Goal: Task Accomplishment & Management: Complete application form

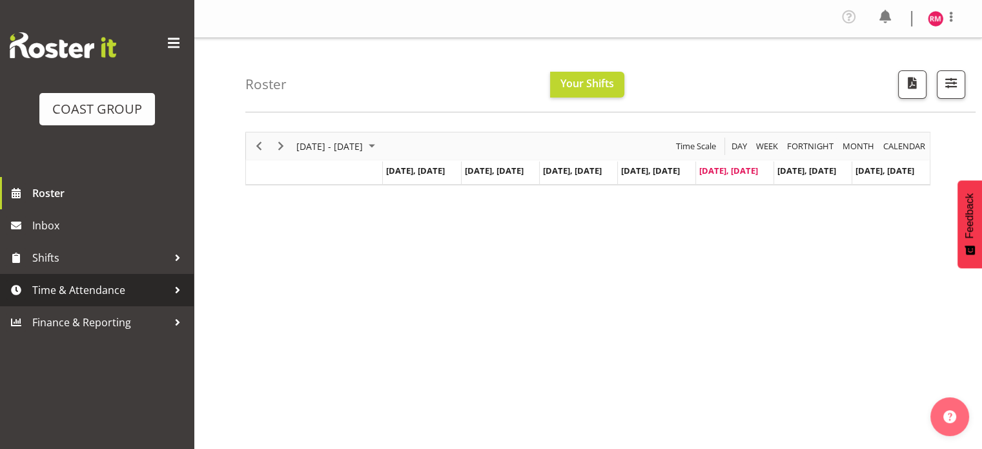
click at [97, 300] on link "Time & Attendance" at bounding box center [97, 290] width 194 height 32
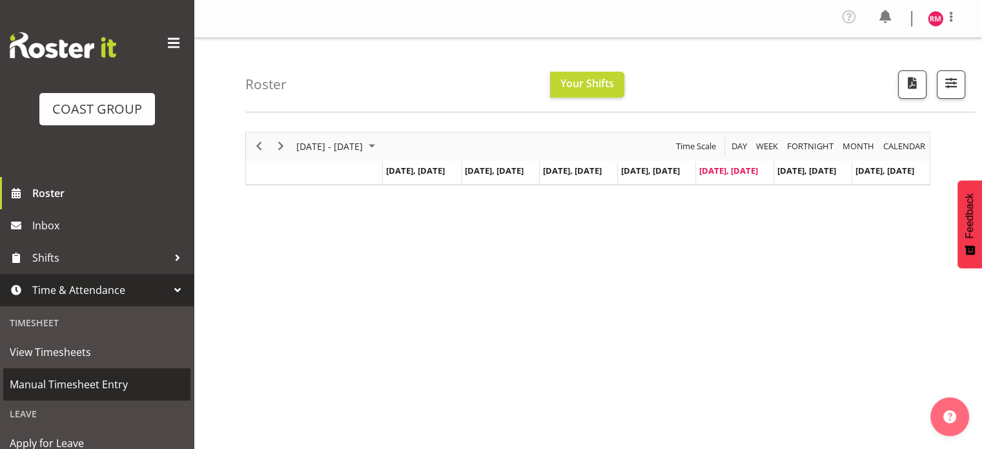
click at [93, 389] on span "Manual Timesheet Entry" at bounding box center [97, 383] width 174 height 19
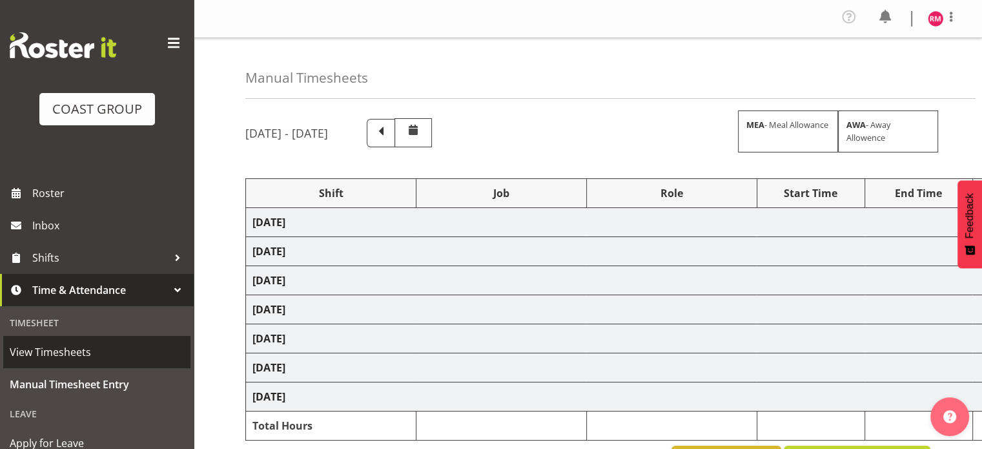
select select "62215"
select select "9476"
select select "62215"
select select "9476"
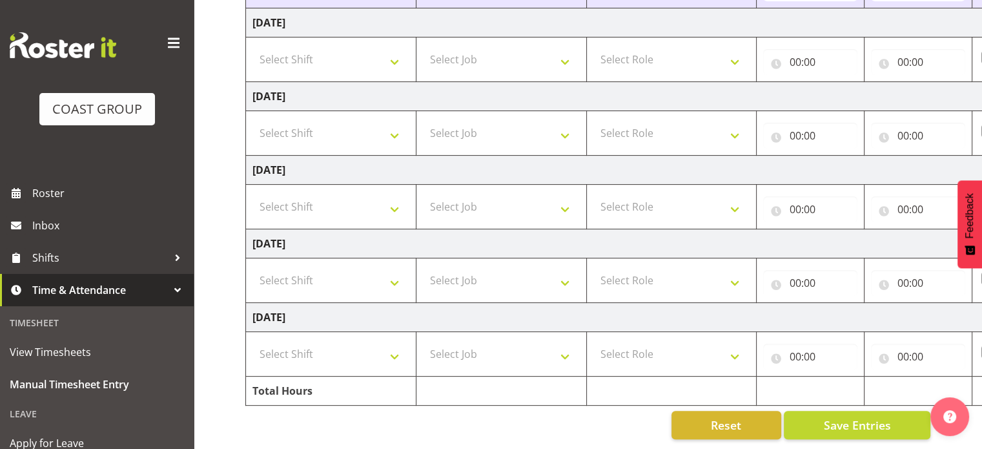
scroll to position [160, 0]
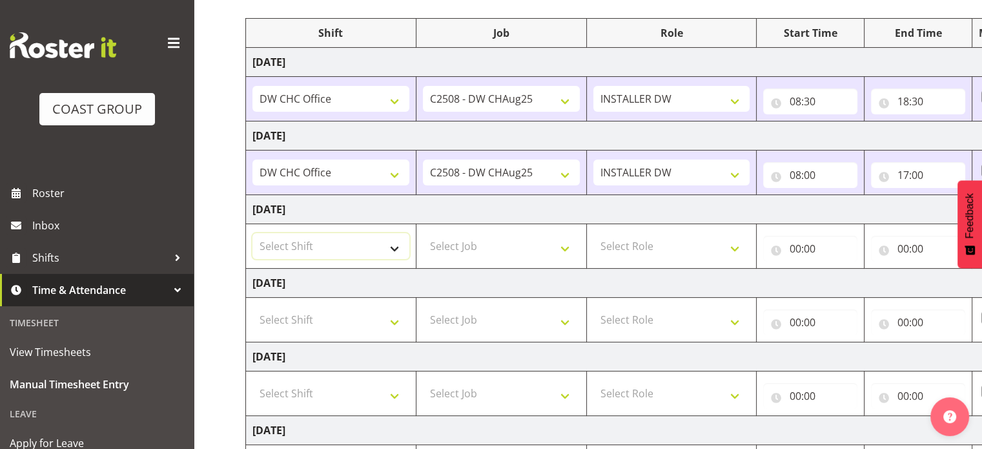
click at [393, 245] on select "Select Shift CHC SIGN ADMIN (LEAVE ALONE, DONT MAKE INACTIVE) DW CHC ARK WORK D…" at bounding box center [330, 246] width 157 height 26
select select "62215"
click at [252, 233] on select "Select Shift CHC SIGN ADMIN (LEAVE ALONE, DONT MAKE INACTIVE) DW CHC ARK WORK D…" at bounding box center [330, 246] width 157 height 26
click at [482, 243] on select "Select Job 1 Carlton Events 1 [PERSON_NAME][GEOGRAPHIC_DATA] 1 [PERSON_NAME][GE…" at bounding box center [501, 246] width 157 height 26
select select "9476"
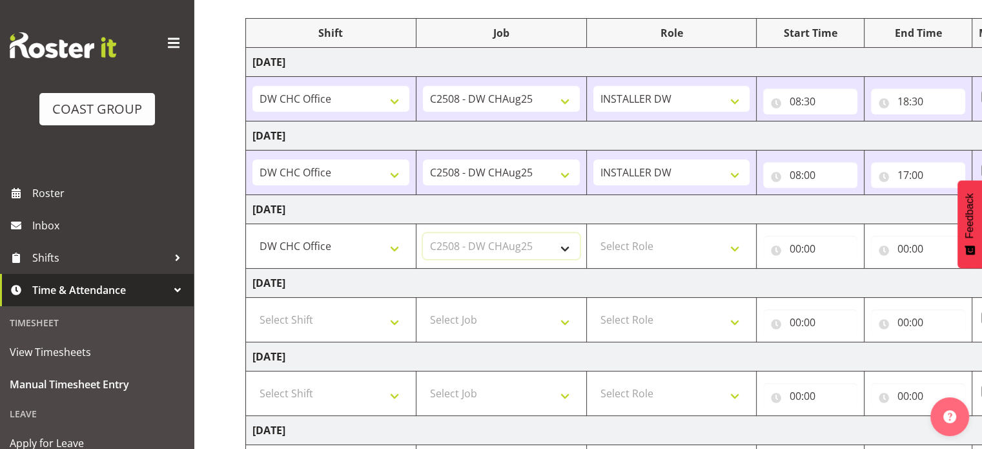
click at [423, 233] on select "Select Job 1 Carlton Events 1 [PERSON_NAME][GEOGRAPHIC_DATA] 1 [PERSON_NAME][GE…" at bounding box center [501, 246] width 157 height 26
click at [659, 240] on select "Select Role INSTALLER DW" at bounding box center [671, 246] width 157 height 26
select select "219"
click at [593, 233] on select "Select Role INSTALLER DW" at bounding box center [671, 246] width 157 height 26
click at [810, 247] on input "00:00" at bounding box center [810, 249] width 94 height 26
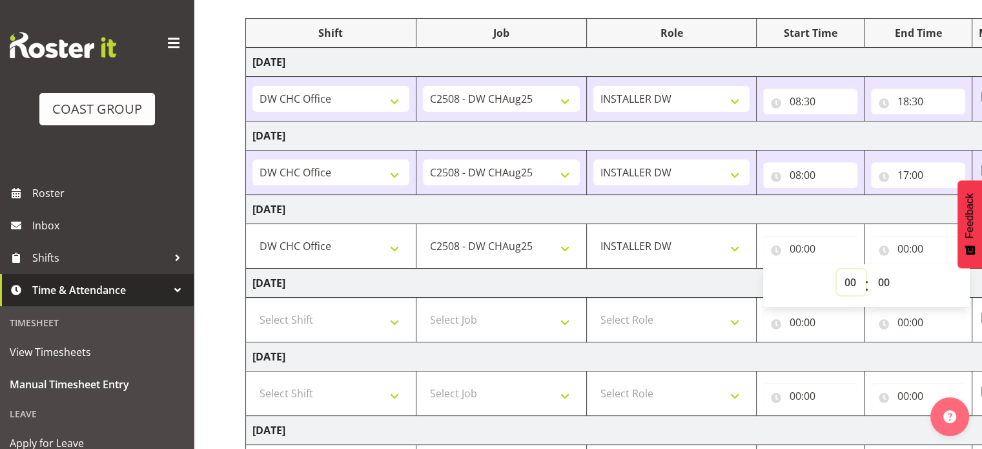
click at [844, 281] on select "00 01 02 03 04 05 06 07 08 09 10 11 12 13 14 15 16 17 18 19 20 21 22 23" at bounding box center [851, 282] width 29 height 26
click at [919, 58] on td "[DATE]" at bounding box center [697, 62] width 903 height 29
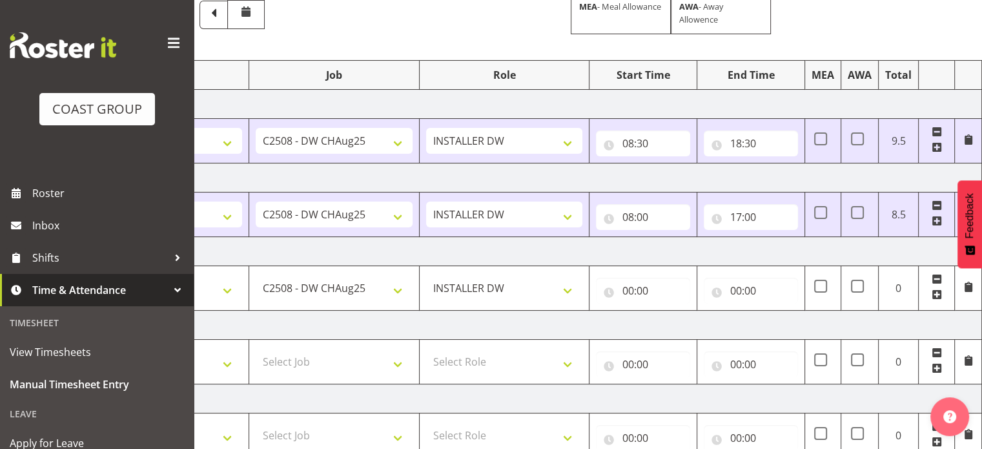
scroll to position [194, 0]
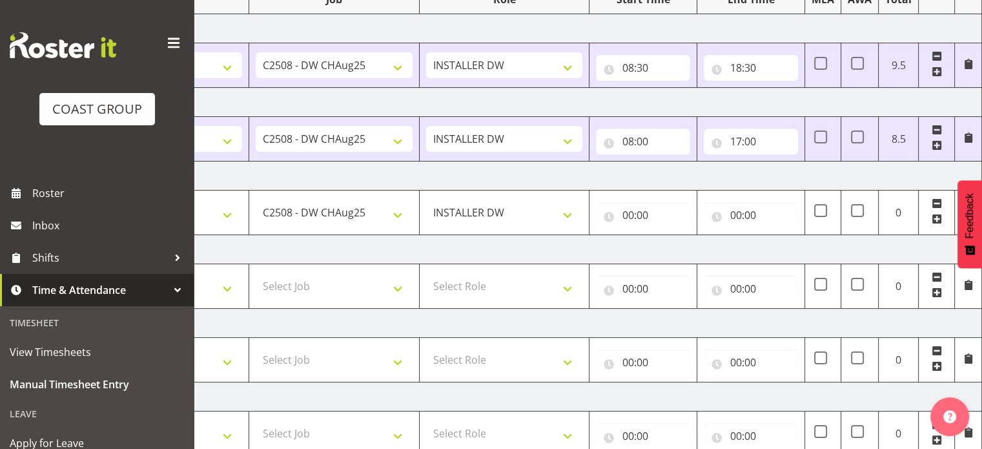
click at [847, 173] on td "[DATE]" at bounding box center [530, 175] width 903 height 29
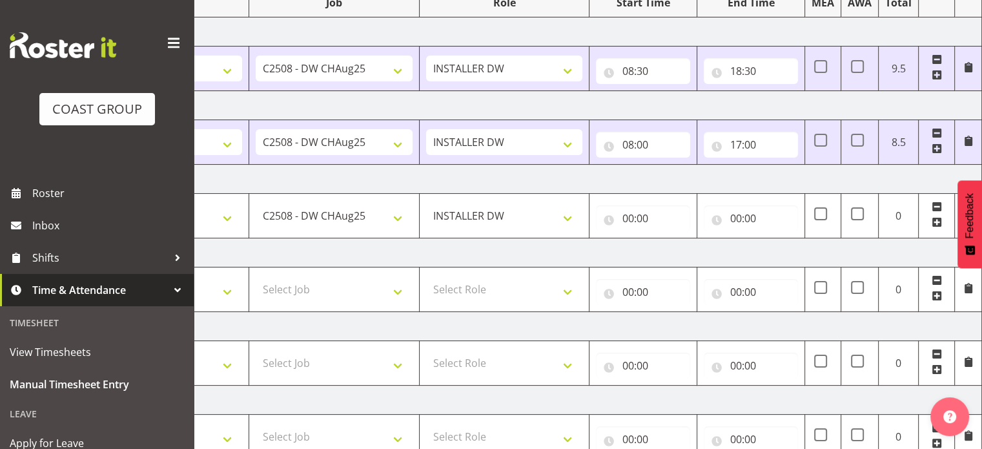
scroll to position [258, 0]
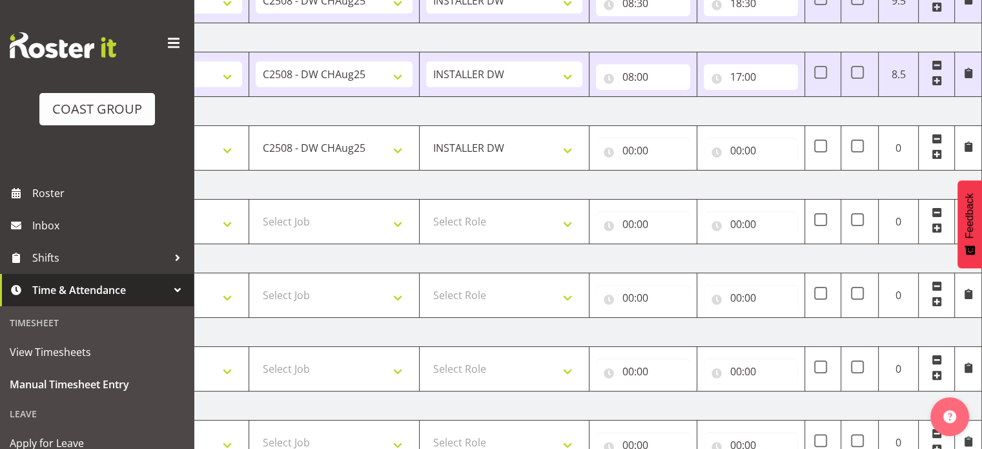
click at [628, 105] on td "[DATE]" at bounding box center [530, 111] width 903 height 29
click at [655, 146] on input "00:00" at bounding box center [643, 151] width 94 height 26
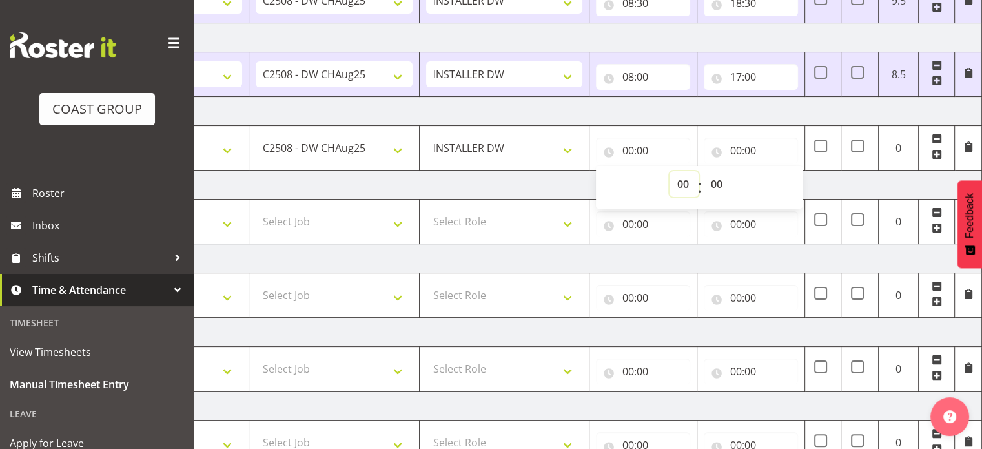
click at [679, 181] on select "00 01 02 03 04 05 06 07 08 09 10 11 12 13 14 15 16 17 18 19 20 21 22 23" at bounding box center [683, 184] width 29 height 26
click at [860, 187] on td "[DATE]" at bounding box center [530, 184] width 903 height 29
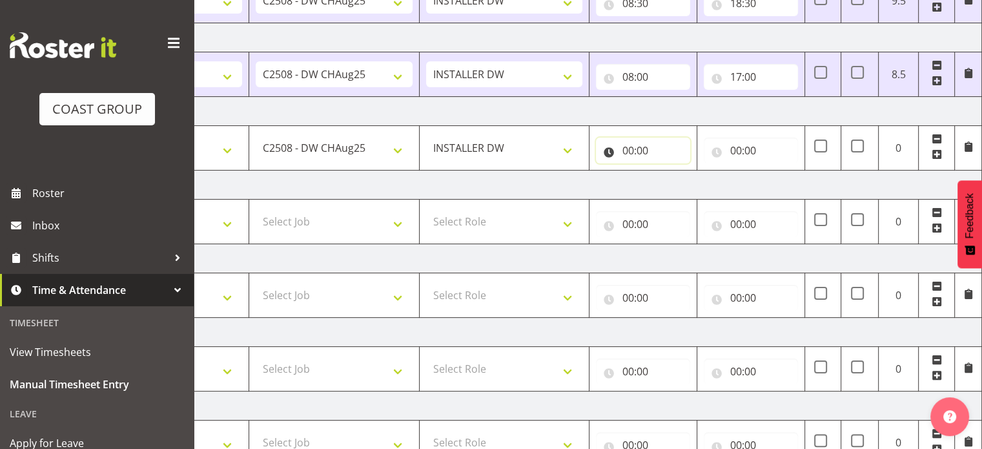
click at [642, 148] on input "00:00" at bounding box center [643, 151] width 94 height 26
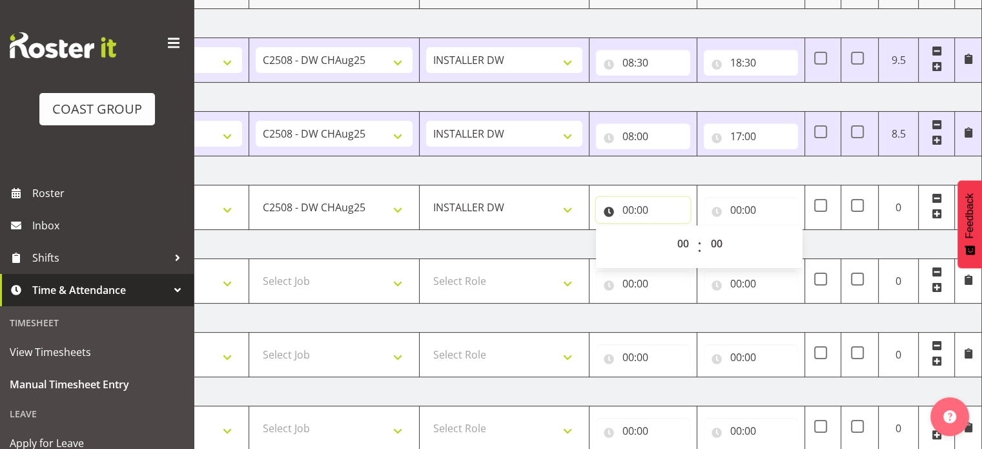
scroll to position [129, 0]
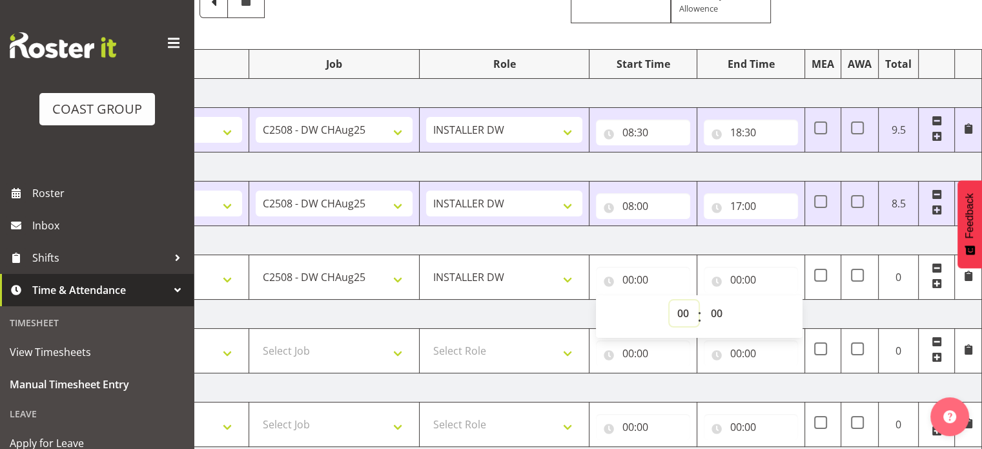
click at [682, 309] on select "00 01 02 03 04 05 06 07 08 09 10 11 12 13 14 15 16 17 18 19 20 21 22 23" at bounding box center [683, 313] width 29 height 26
select select "8"
click at [669, 300] on select "00 01 02 03 04 05 06 07 08 09 10 11 12 13 14 15 16 17 18 19 20 21 22 23" at bounding box center [683, 313] width 29 height 26
type input "08:00"
drag, startPoint x: 710, startPoint y: 314, endPoint x: 712, endPoint y: 300, distance: 14.3
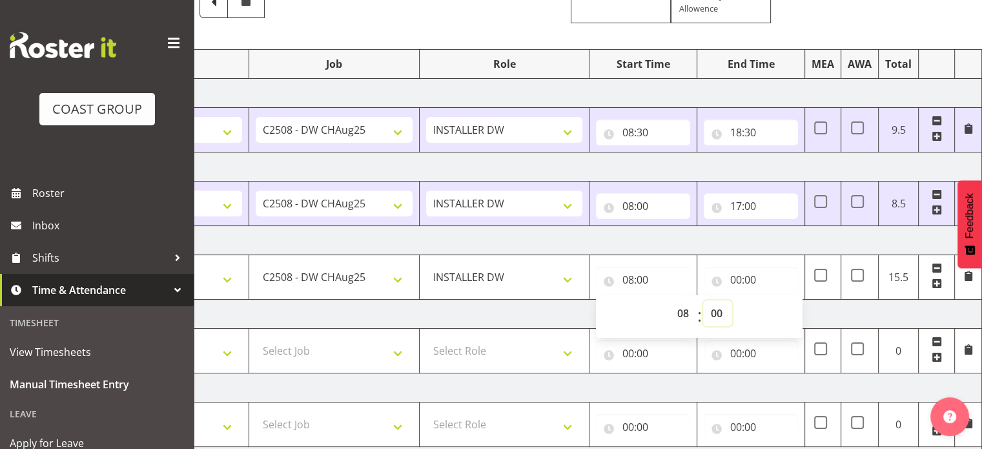
click at [710, 313] on select "00 01 02 03 04 05 06 07 08 09 10 11 12 13 14 15 16 17 18 19 20 21 22 23 24 25 2…" at bounding box center [717, 313] width 29 height 26
select select "30"
click at [703, 300] on select "00 01 02 03 04 05 06 07 08 09 10 11 12 13 14 15 16 17 18 19 20 21 22 23 24 25 2…" at bounding box center [717, 313] width 29 height 26
type input "08:30"
drag, startPoint x: 746, startPoint y: 273, endPoint x: 755, endPoint y: 271, distance: 10.0
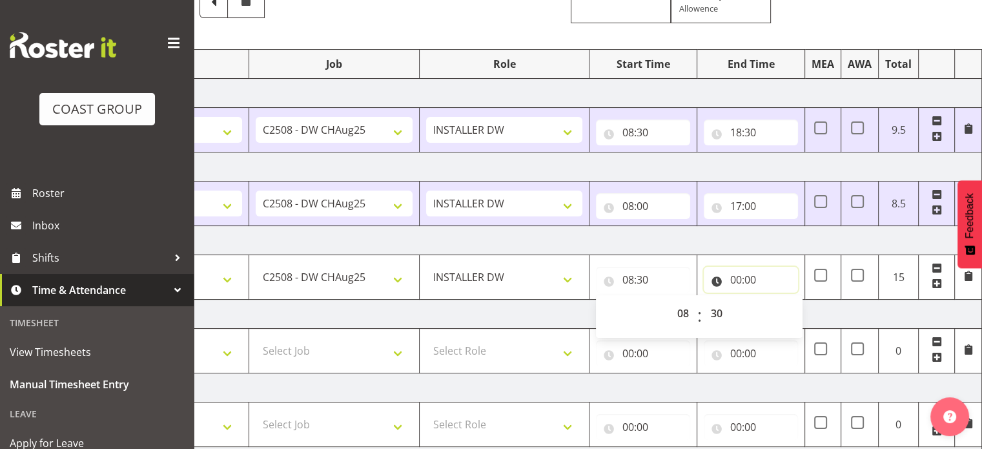
click at [746, 273] on input "00:00" at bounding box center [751, 280] width 94 height 26
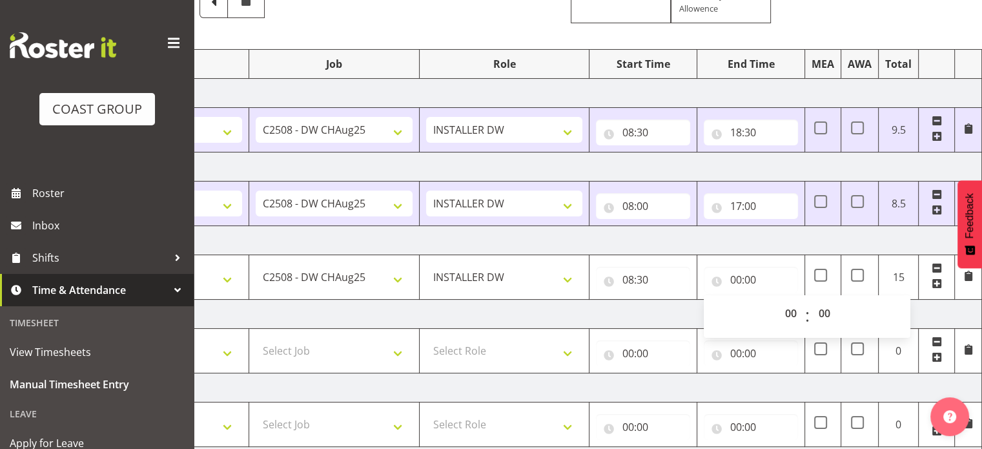
click at [772, 244] on td "[DATE]" at bounding box center [530, 240] width 903 height 29
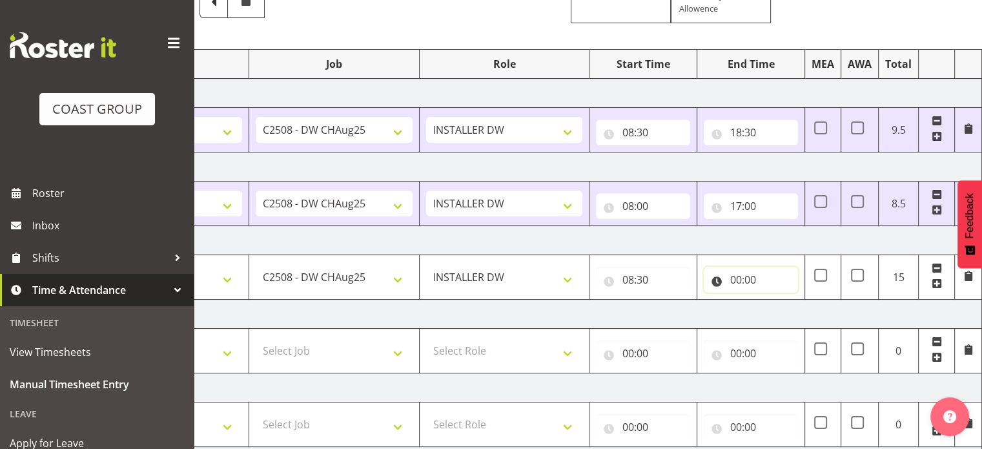
click at [752, 281] on input "00:00" at bounding box center [751, 280] width 94 height 26
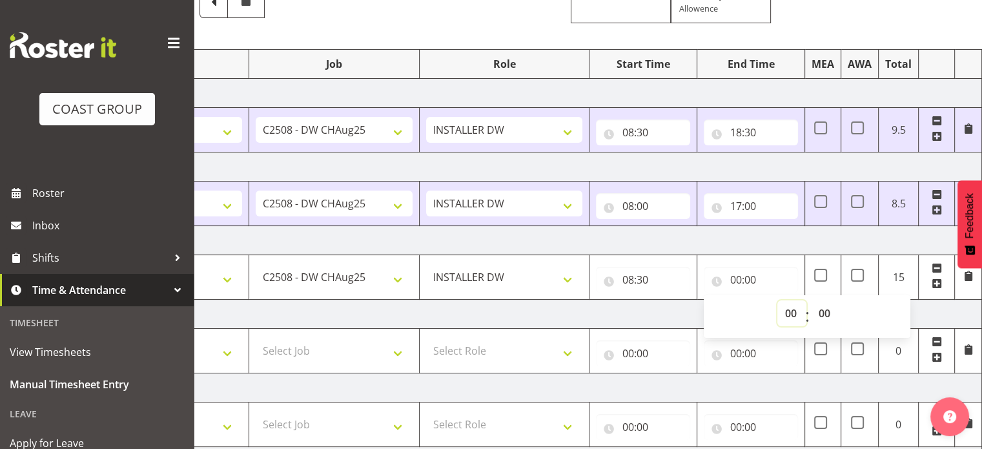
click at [788, 313] on select "00 01 02 03 04 05 06 07 08 09 10 11 12 13 14 15 16 17 18 19 20 21 22 23" at bounding box center [791, 313] width 29 height 26
select select "17"
click at [777, 300] on select "00 01 02 03 04 05 06 07 08 09 10 11 12 13 14 15 16 17 18 19 20 21 22 23" at bounding box center [791, 313] width 29 height 26
type input "17:00"
click at [851, 247] on td "[DATE]" at bounding box center [530, 240] width 903 height 29
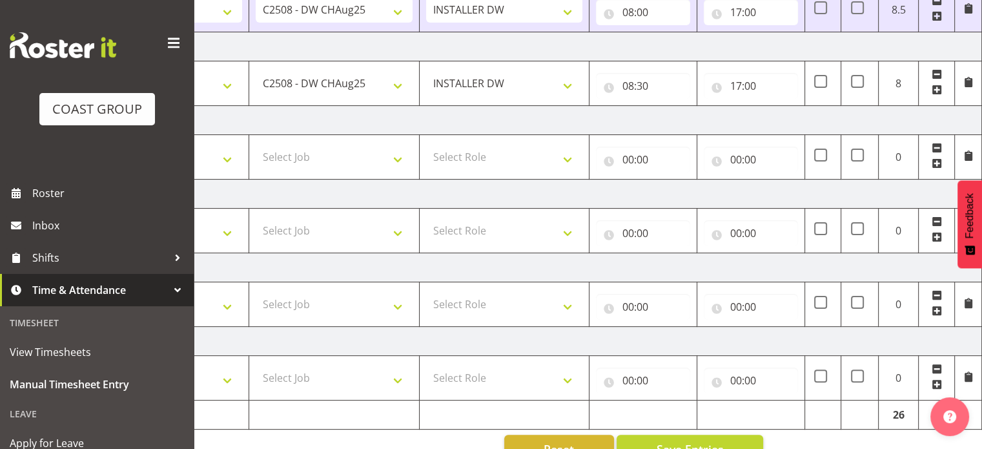
scroll to position [354, 0]
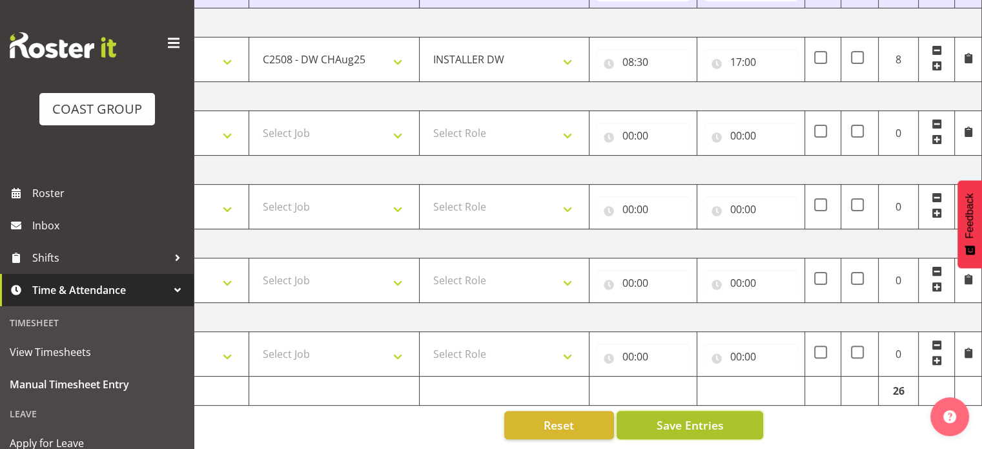
click at [711, 416] on span "Save Entries" at bounding box center [689, 424] width 67 height 17
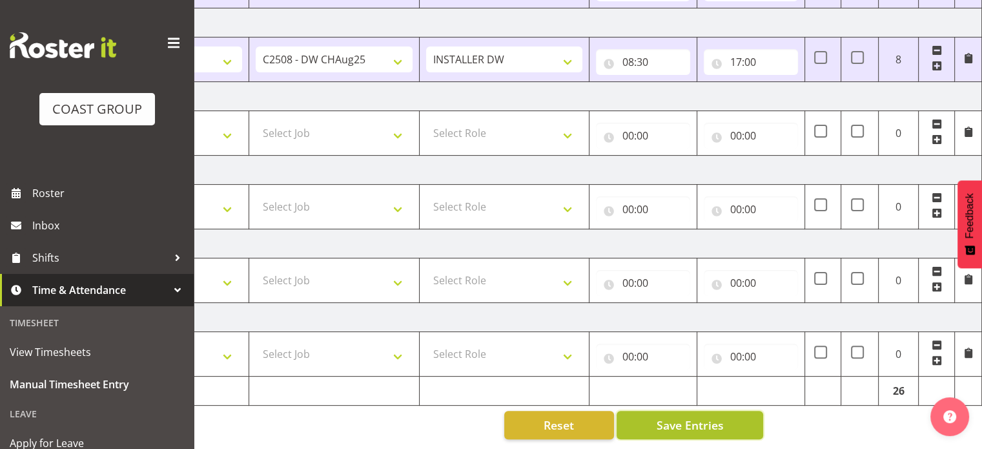
click at [730, 420] on button "Save Entries" at bounding box center [690, 425] width 147 height 28
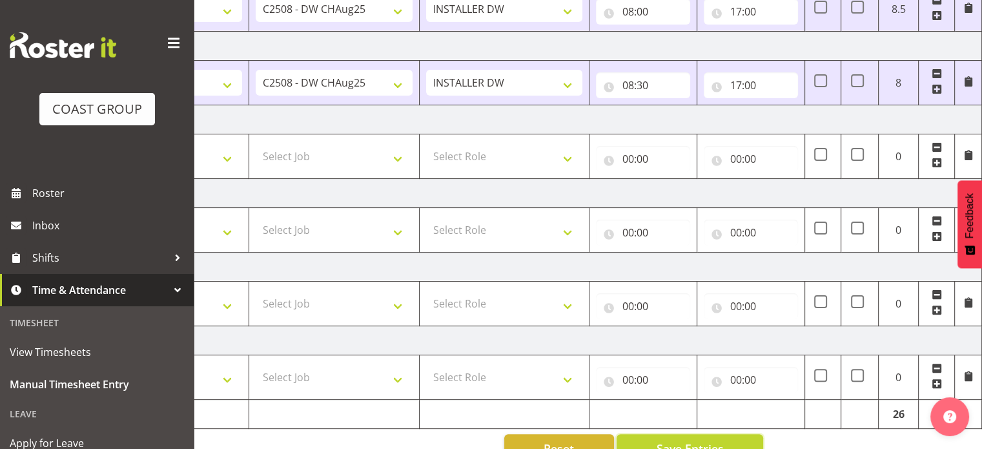
scroll to position [160, 0]
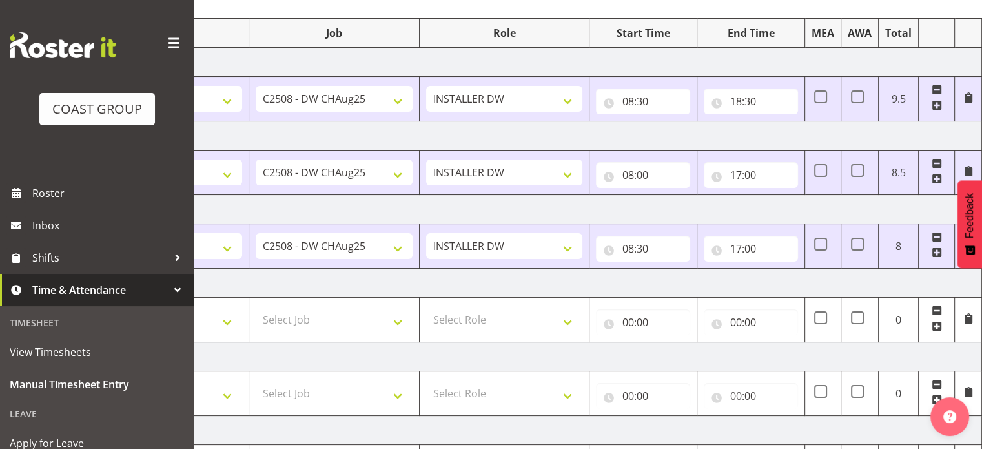
click at [793, 203] on td "[DATE]" at bounding box center [530, 209] width 903 height 29
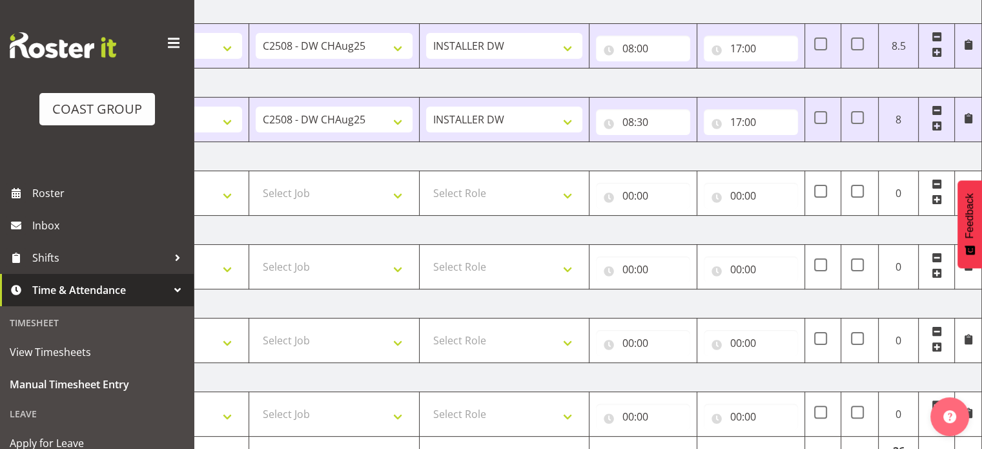
scroll to position [354, 0]
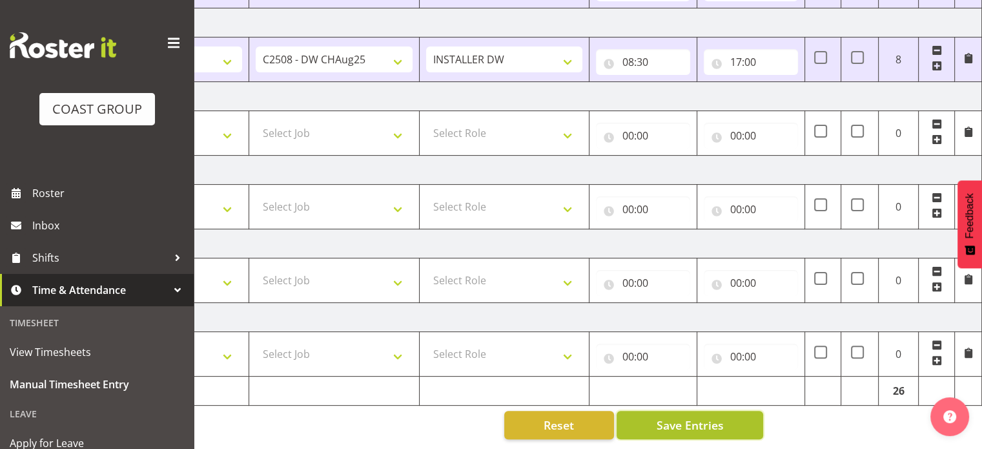
click at [714, 422] on span "Save Entries" at bounding box center [689, 424] width 67 height 17
